Goal: Complete application form

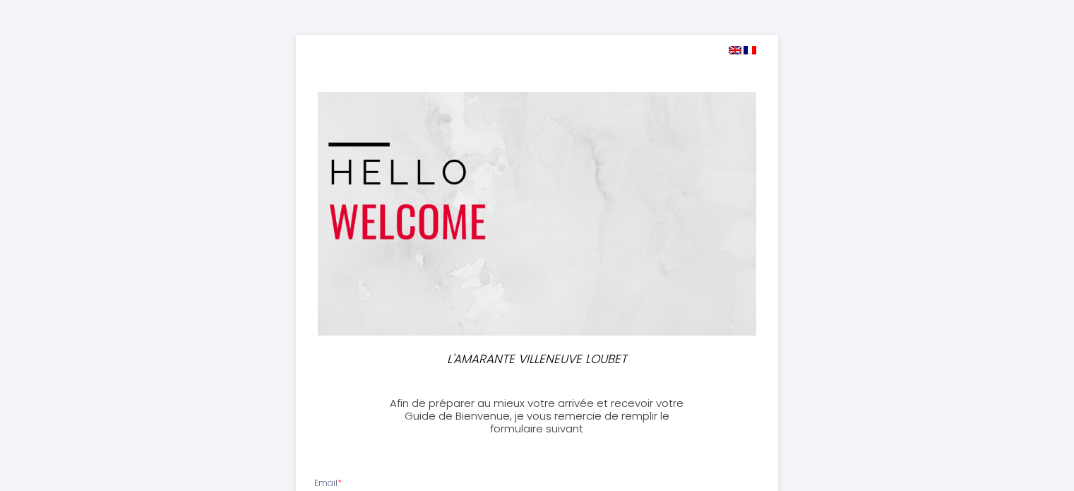
select select
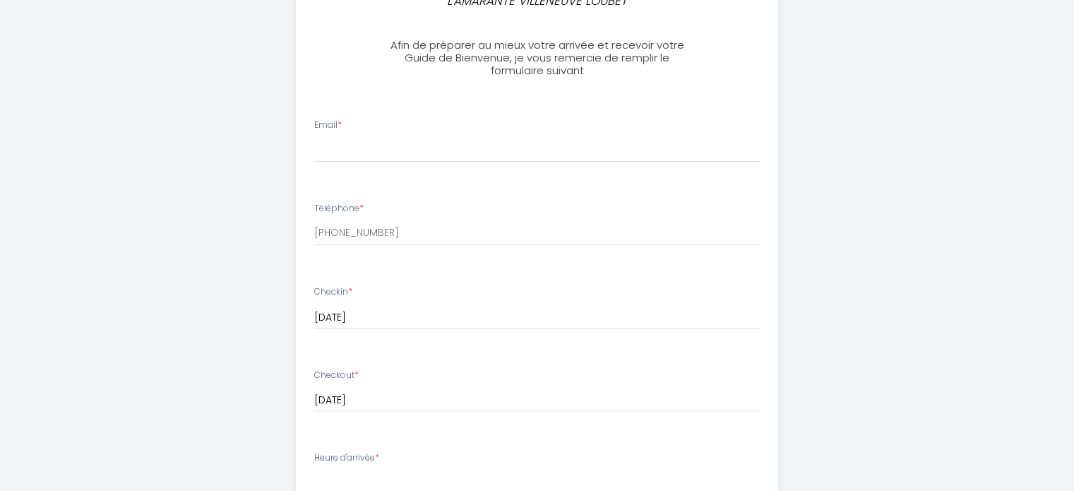
scroll to position [363, 0]
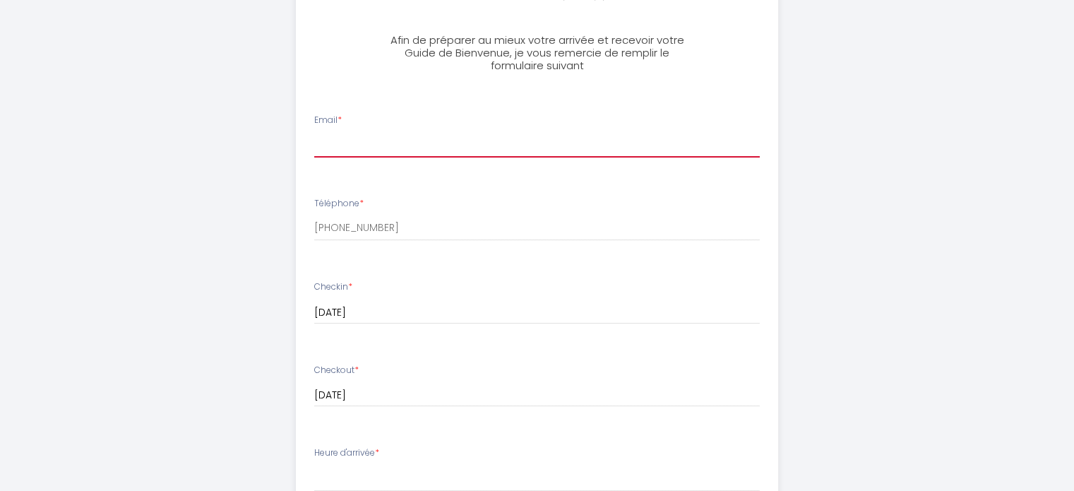
click at [416, 135] on input "Email *" at bounding box center [536, 144] width 445 height 25
type input "[EMAIL_ADDRESS][DOMAIN_NAME]"
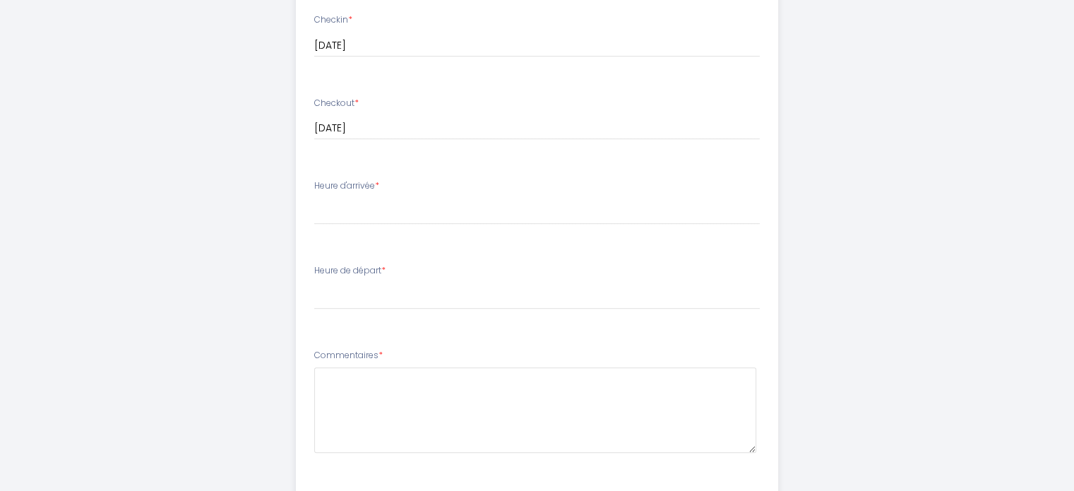
scroll to position [632, 0]
drag, startPoint x: 307, startPoint y: 188, endPoint x: 376, endPoint y: 188, distance: 68.5
click at [376, 188] on li "Heure d'arrivée * 15:00 15:30 16:00 16:30 17:00 17:30 18:00 18:30 19:00 19:30 2…" at bounding box center [536, 206] width 481 height 76
copy label "Heure d'arrivée"
click at [728, 184] on div "Heure d'arrivée * 15:00 15:30 16:00 16:30 17:00 17:30 18:00 18:30 19:00 19:30 2…" at bounding box center [536, 198] width 445 height 45
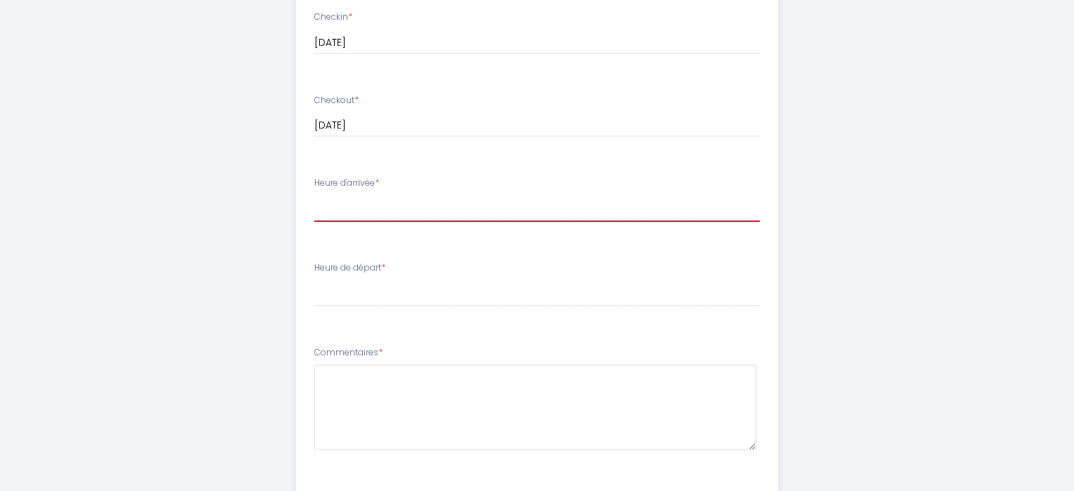
click at [503, 205] on select "15:00 15:30 16:00 16:30 17:00 17:30 18:00 18:30 19:00 19:30 20:00 20:30 21:00 2…" at bounding box center [536, 208] width 445 height 27
select select "19:00"
click at [314, 195] on select "15:00 15:30 16:00 16:30 17:00 17:30 18:00 18:30 19:00 19:30 20:00 20:30 21:00 2…" at bounding box center [536, 208] width 445 height 27
drag, startPoint x: 313, startPoint y: 265, endPoint x: 383, endPoint y: 272, distance: 70.9
click at [383, 272] on li "Heure de départ * 00:00 00:30 01:00 01:30 02:00 02:30 03:00 03:30 04:00 04:30 0…" at bounding box center [536, 291] width 481 height 76
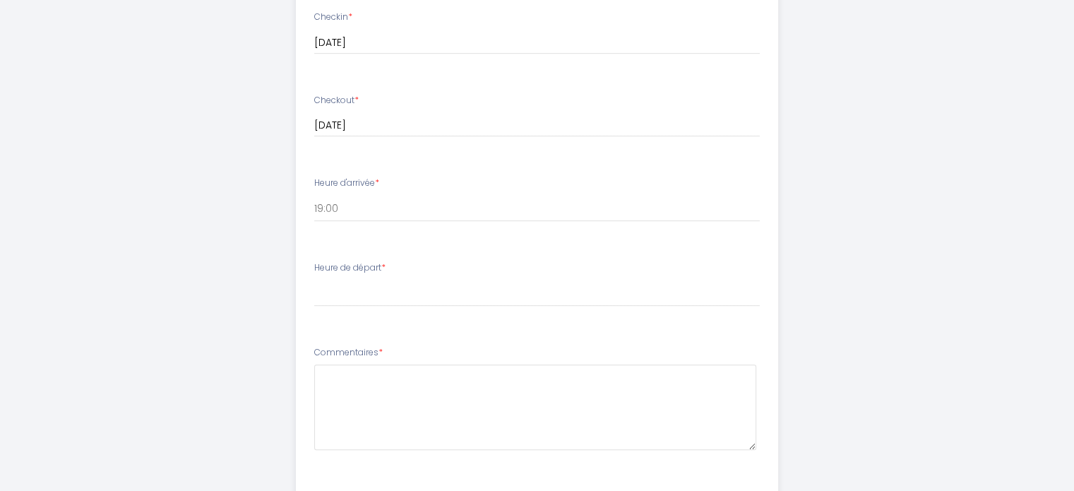
copy label "Heure de départ"
click at [412, 283] on select "00:00 00:30 01:00 01:30 02:00 02:30 03:00 03:30 04:00 04:30 05:00 05:30 06:00 0…" at bounding box center [536, 293] width 445 height 27
select select "11:00"
click at [314, 280] on select "00:00 00:30 01:00 01:30 02:00 02:30 03:00 03:30 04:00 04:30 05:00 05:30 06:00 0…" at bounding box center [536, 293] width 445 height 27
click at [886, 222] on div "L'AMARANTE VILLENEUVE LOUBET Afin de préparer au mieux votre arrivée et recevoi…" at bounding box center [537, 40] width 723 height 1345
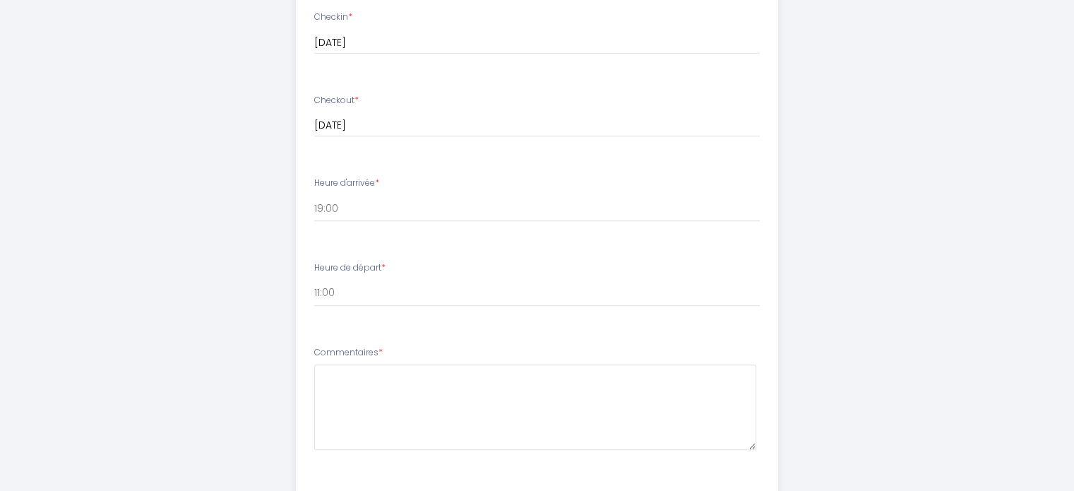
scroll to position [853, 0]
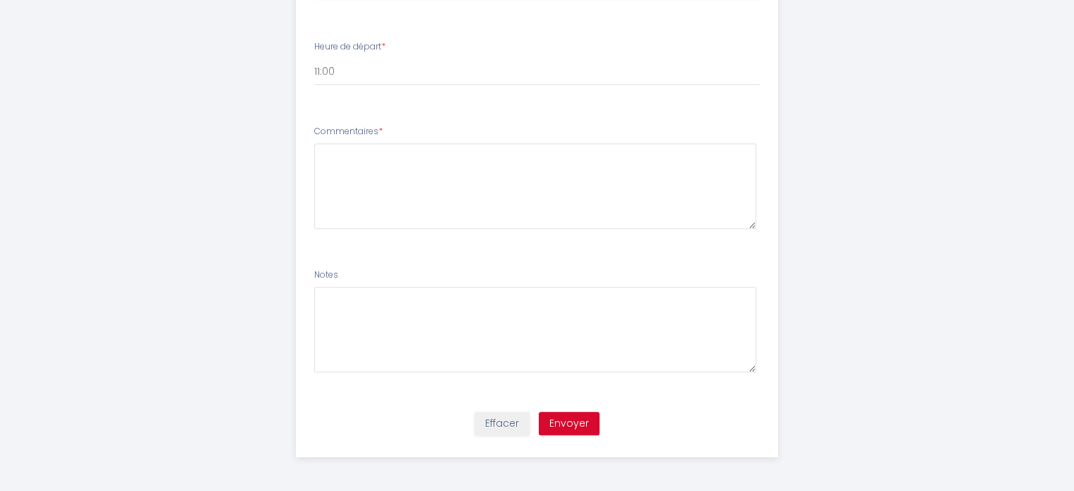
click at [757, 126] on div "Commentaires *" at bounding box center [536, 177] width 445 height 104
click at [480, 171] on textarea at bounding box center [535, 185] width 442 height 85
paste textarea "nous avons besoin d'un parking"
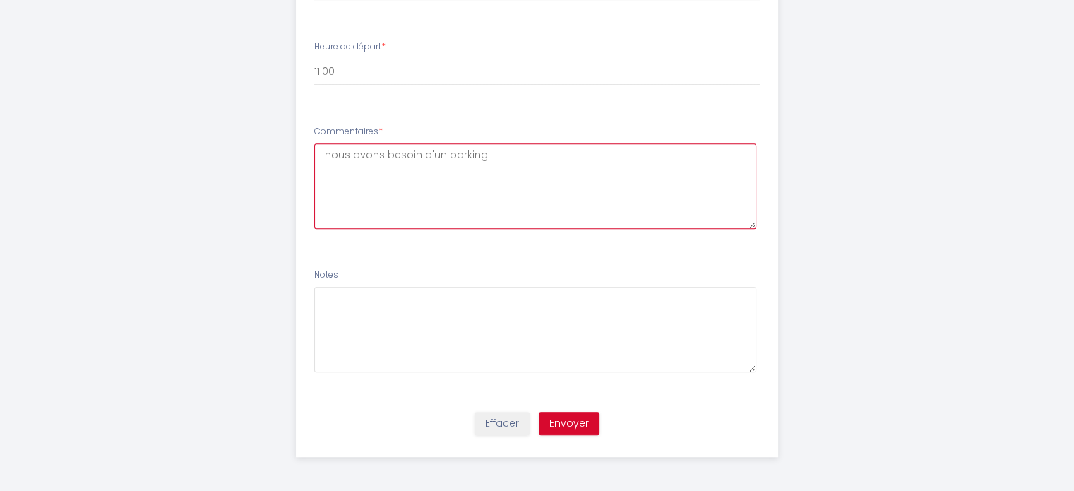
click at [495, 152] on textarea "nous avons besoin d'un parking" at bounding box center [535, 185] width 442 height 85
paste textarea "Ma famille et moi venons passer le week-end chez vous. Merci de nous accueillir…"
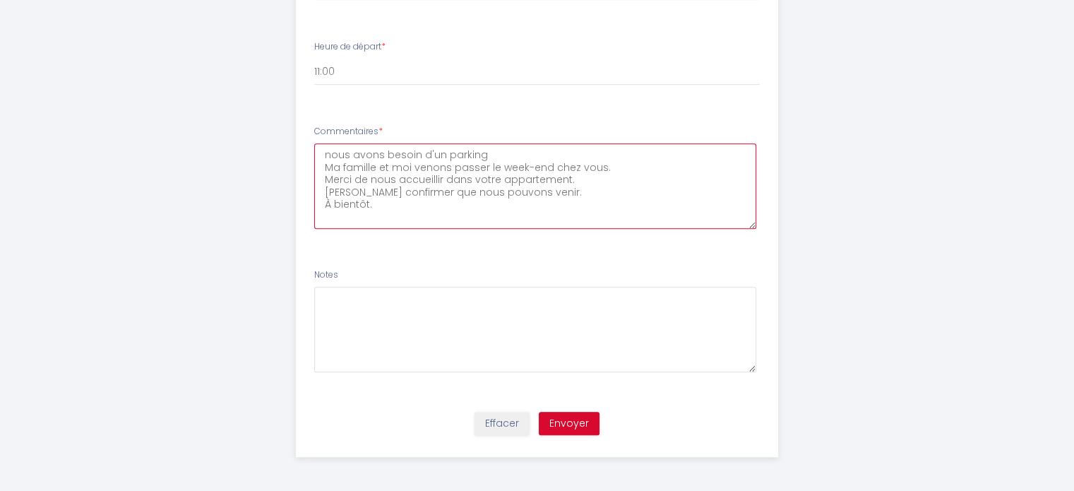
type textarea "nous avons besoin d'un parking Ma famille et moi venons passer le week-end chez…"
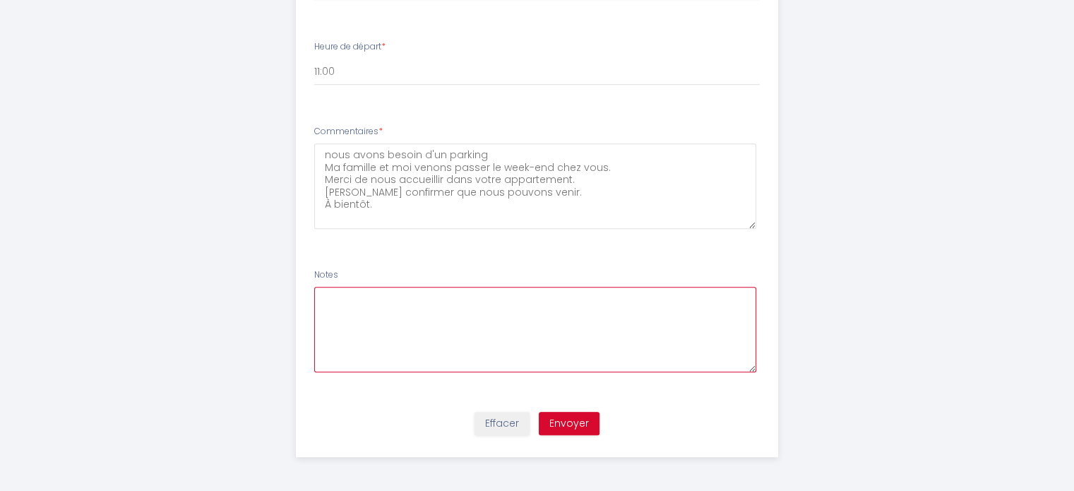
click at [380, 313] on textarea at bounding box center [535, 329] width 442 height 85
click at [573, 426] on button "Envoyer" at bounding box center [569, 424] width 61 height 24
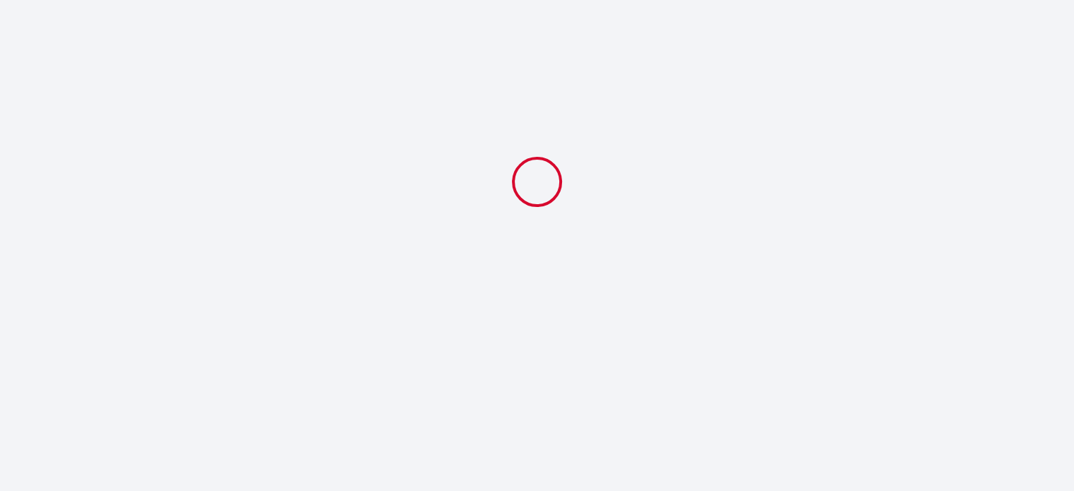
scroll to position [0, 0]
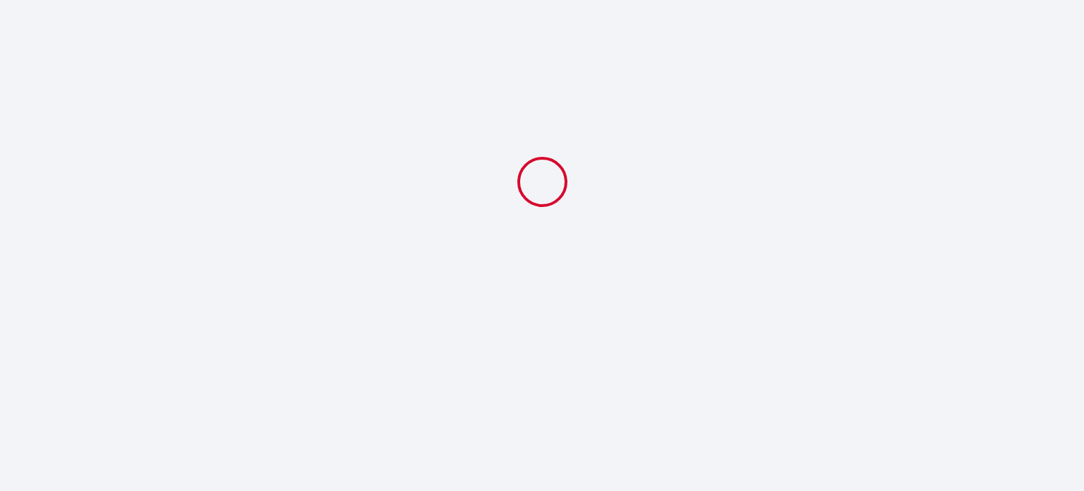
select select "19:00"
select select "11:00"
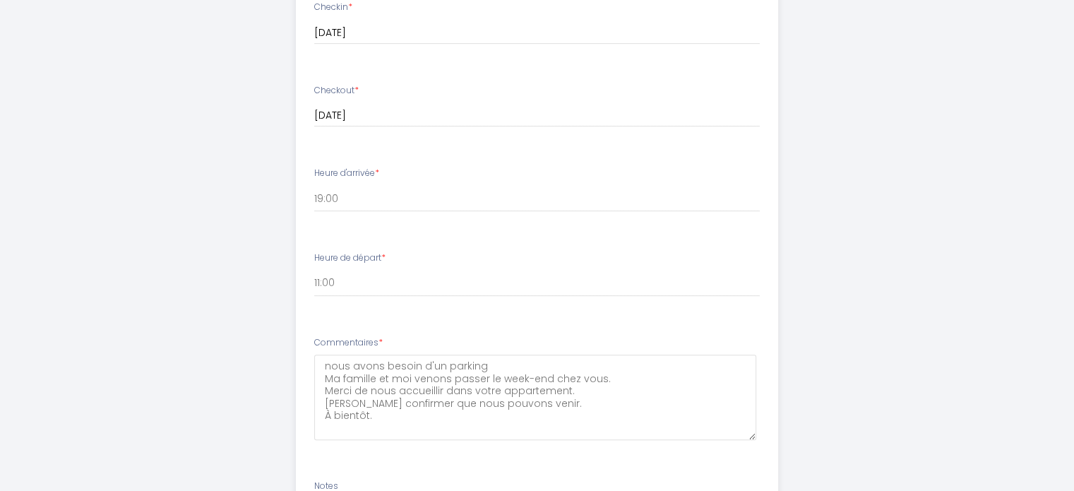
scroll to position [646, 0]
